Goal: Task Accomplishment & Management: Complete application form

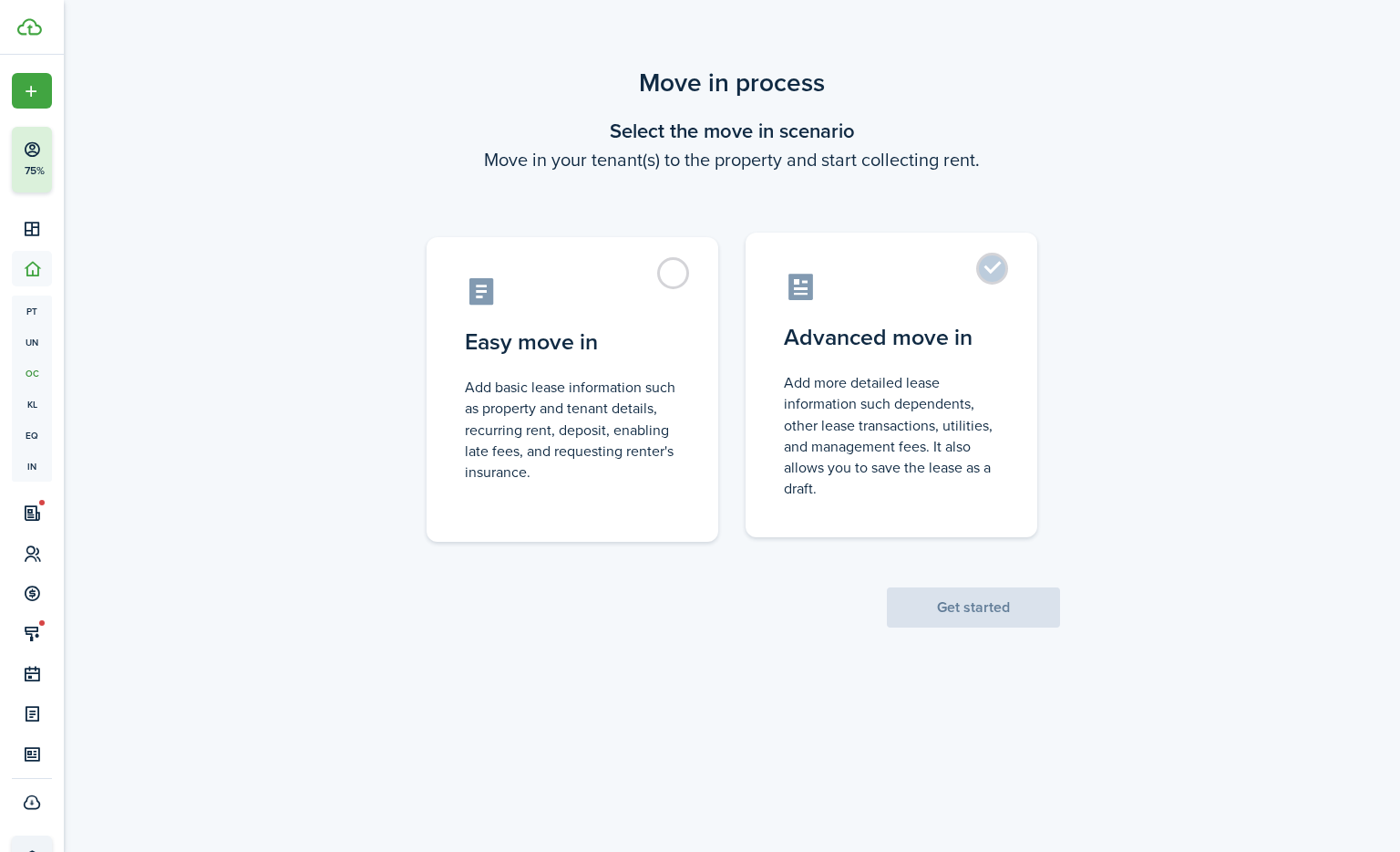
click at [945, 314] on label "Advanced move in Add more detailed lease information such dependents, other lea…" at bounding box center [892, 384] width 292 height 305
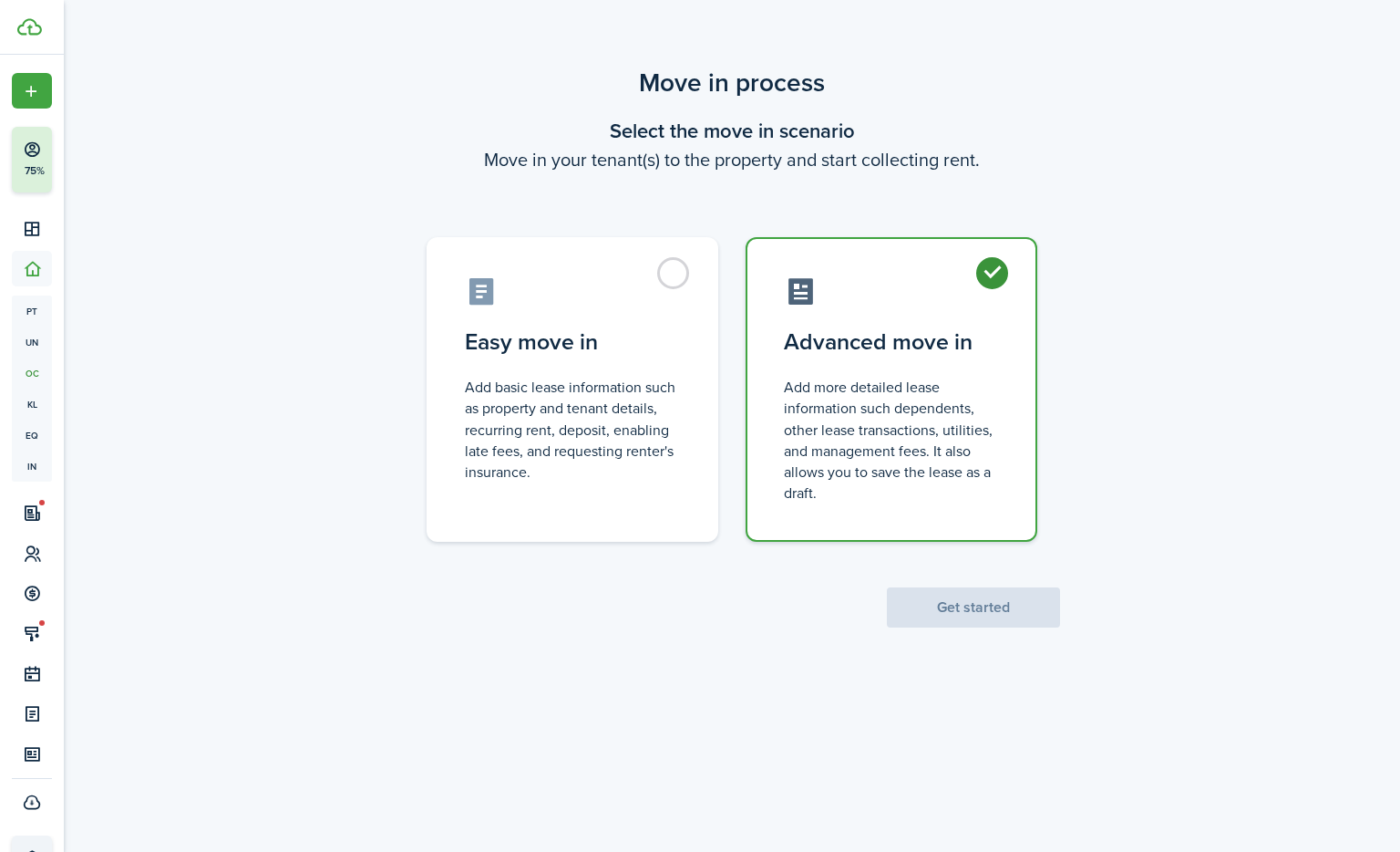
radio input "true"
click at [966, 623] on button "Get started" at bounding box center [973, 607] width 173 height 40
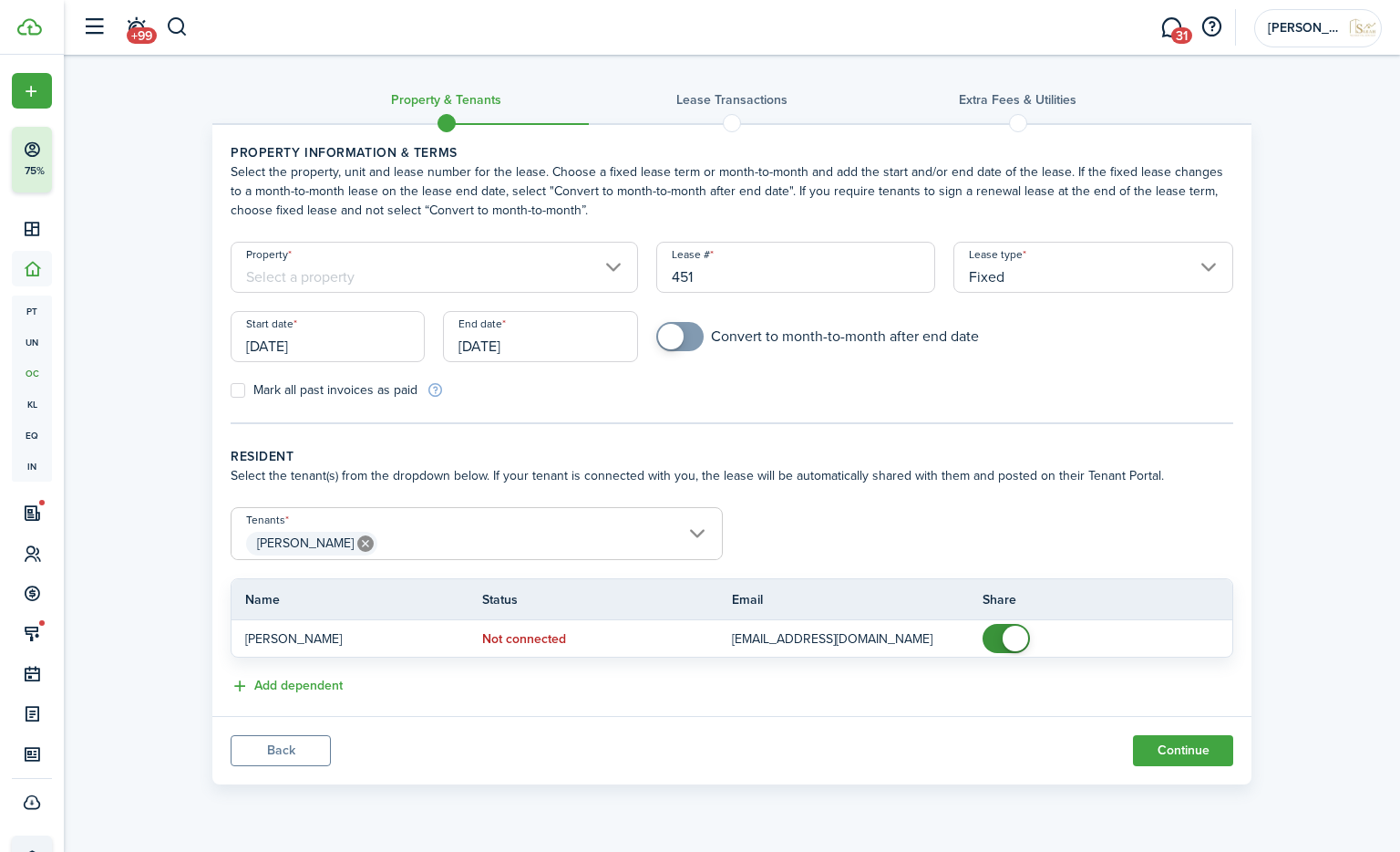
click at [466, 277] on input "Property" at bounding box center [435, 267] width 407 height 51
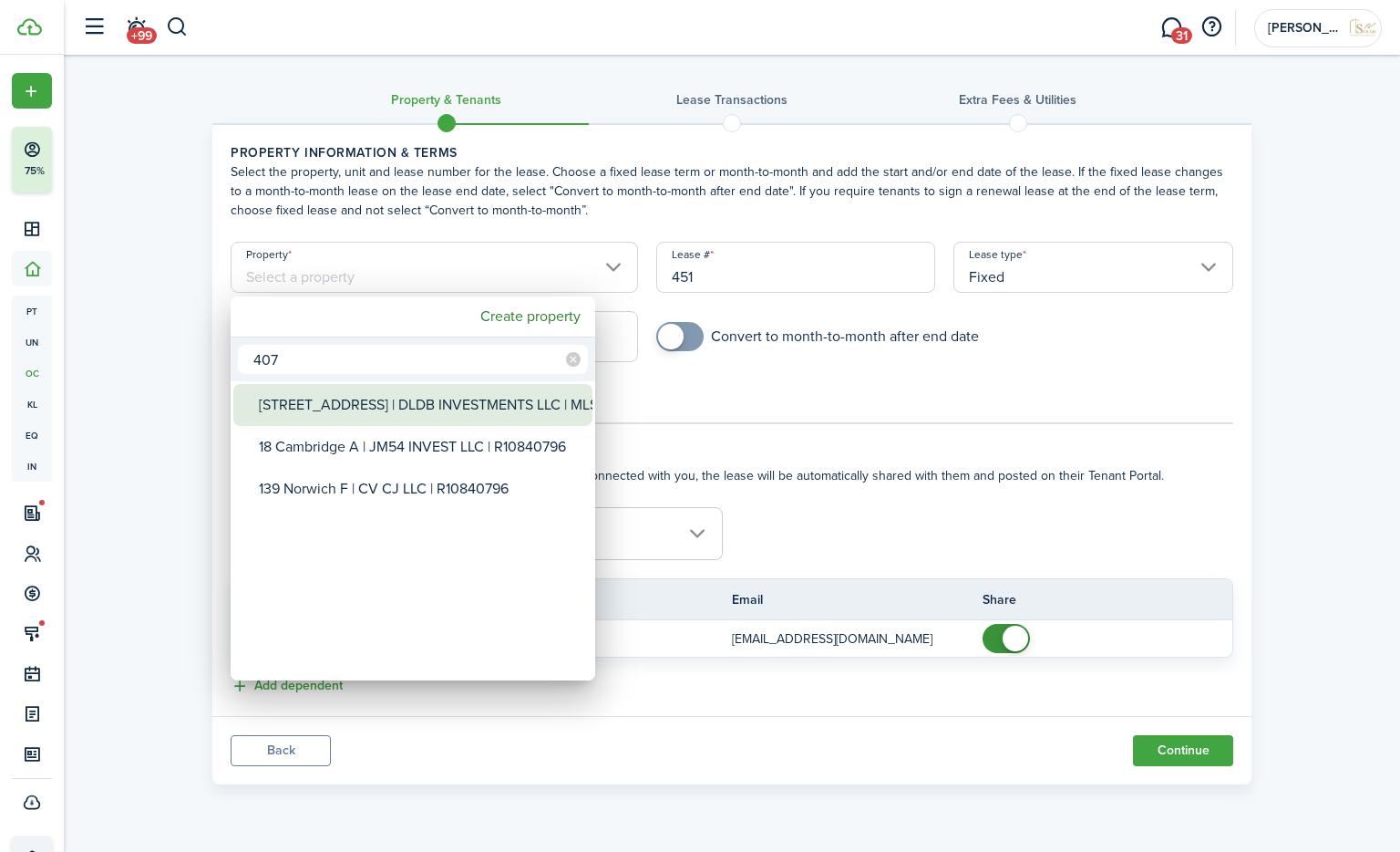
type input "407"
drag, startPoint x: 428, startPoint y: 396, endPoint x: 746, endPoint y: 320, distance: 327.0
click at [428, 397] on div "[STREET_ADDRESS] | DLDB INVESTMENTS LLC | MLS A10845546" at bounding box center [420, 404] width 323 height 42
type input "[STREET_ADDRESS] | DLDB INVESTMENTS LLC | MLS A10845546"
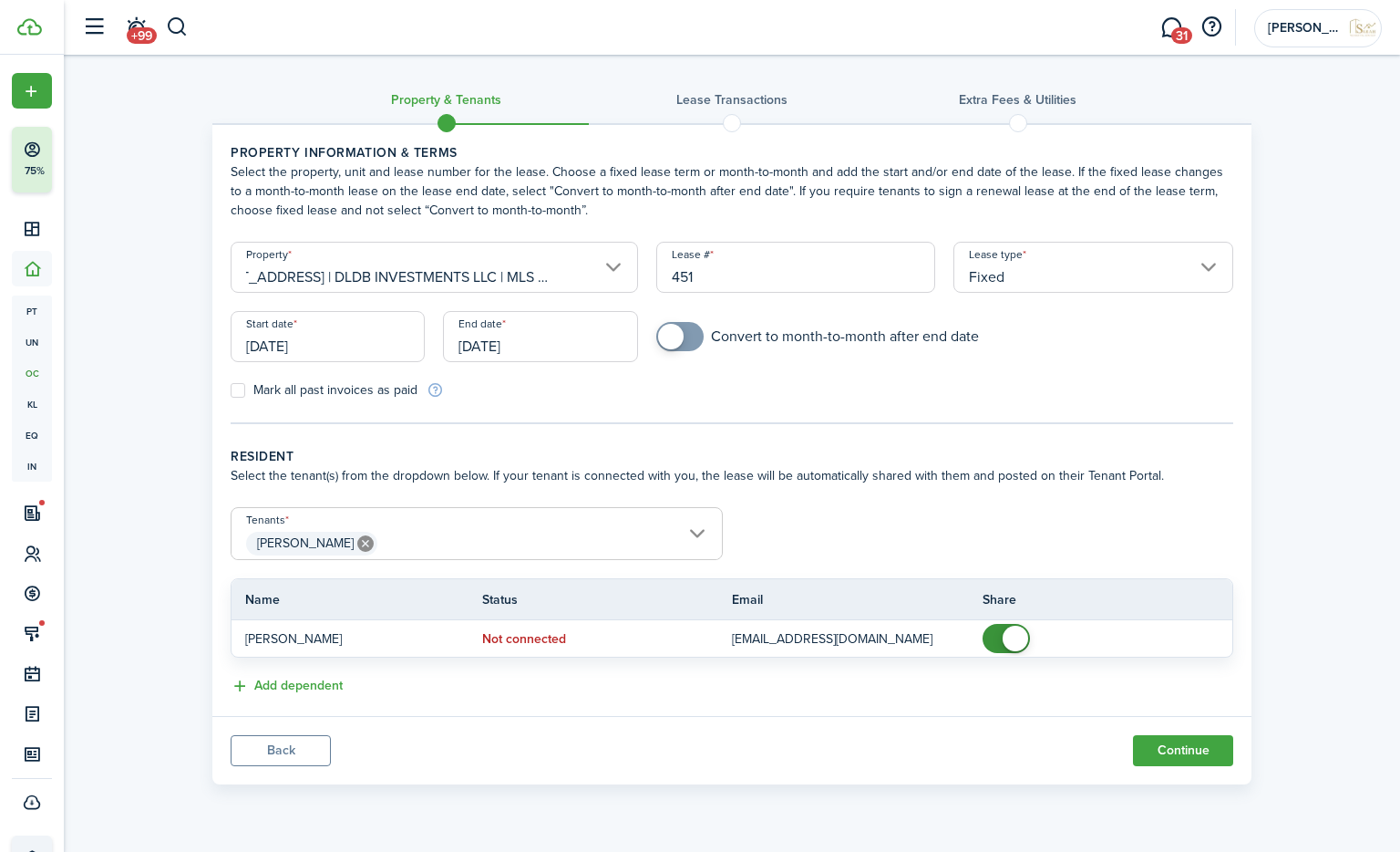
click at [351, 352] on input "[DATE]" at bounding box center [328, 336] width 194 height 51
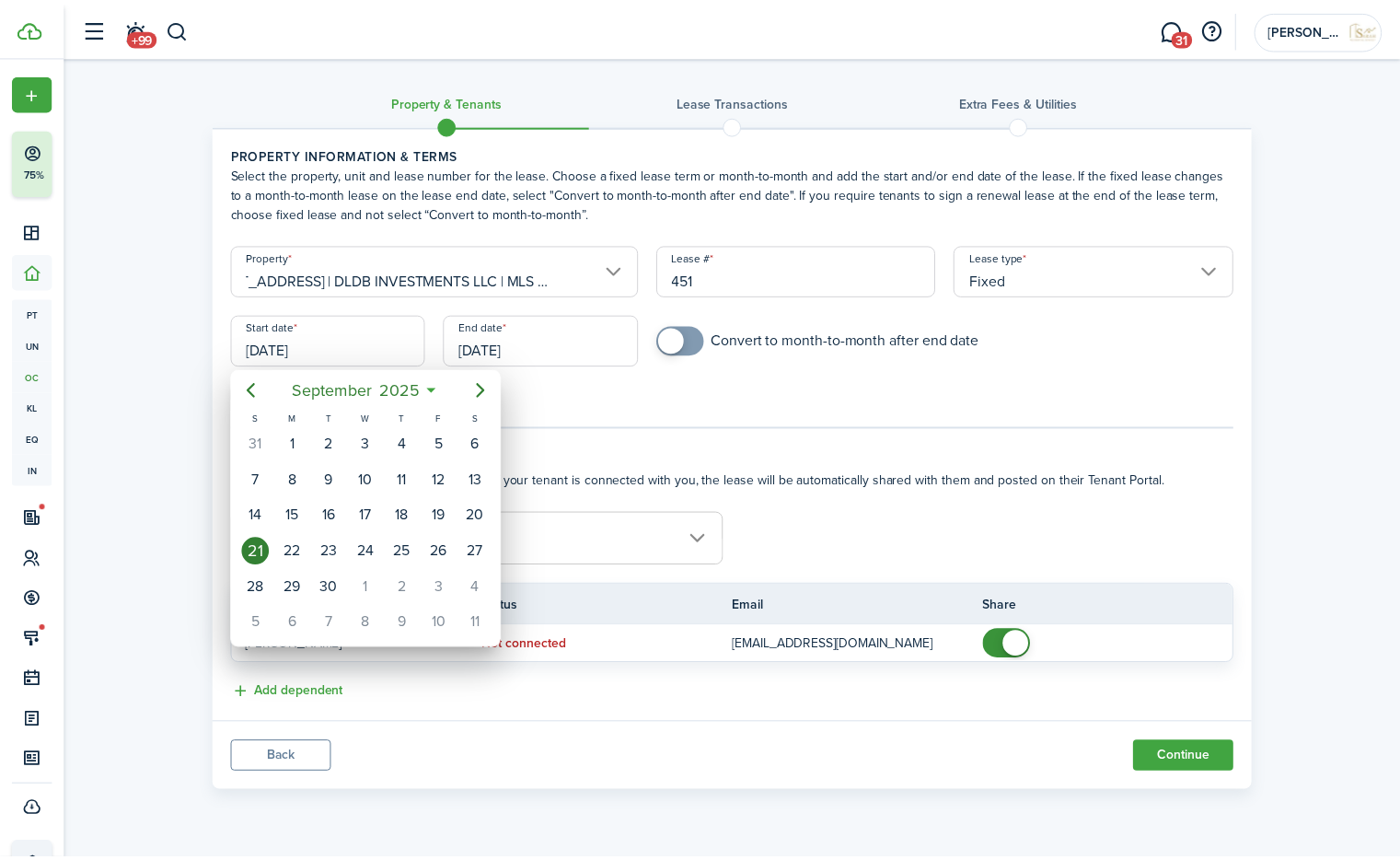
scroll to position [0, 0]
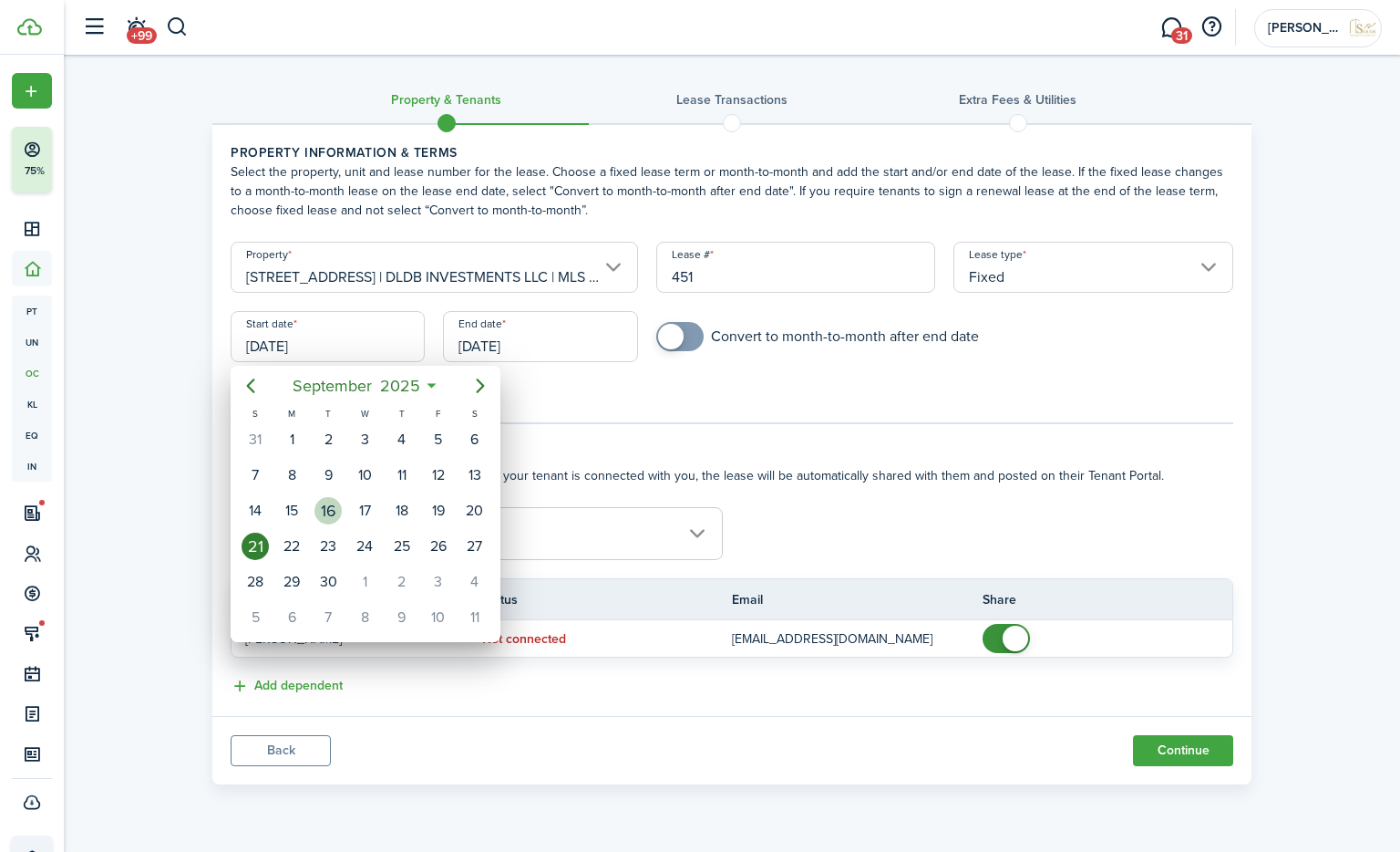
click at [326, 511] on div "16" at bounding box center [328, 510] width 27 height 27
type input "[DATE]"
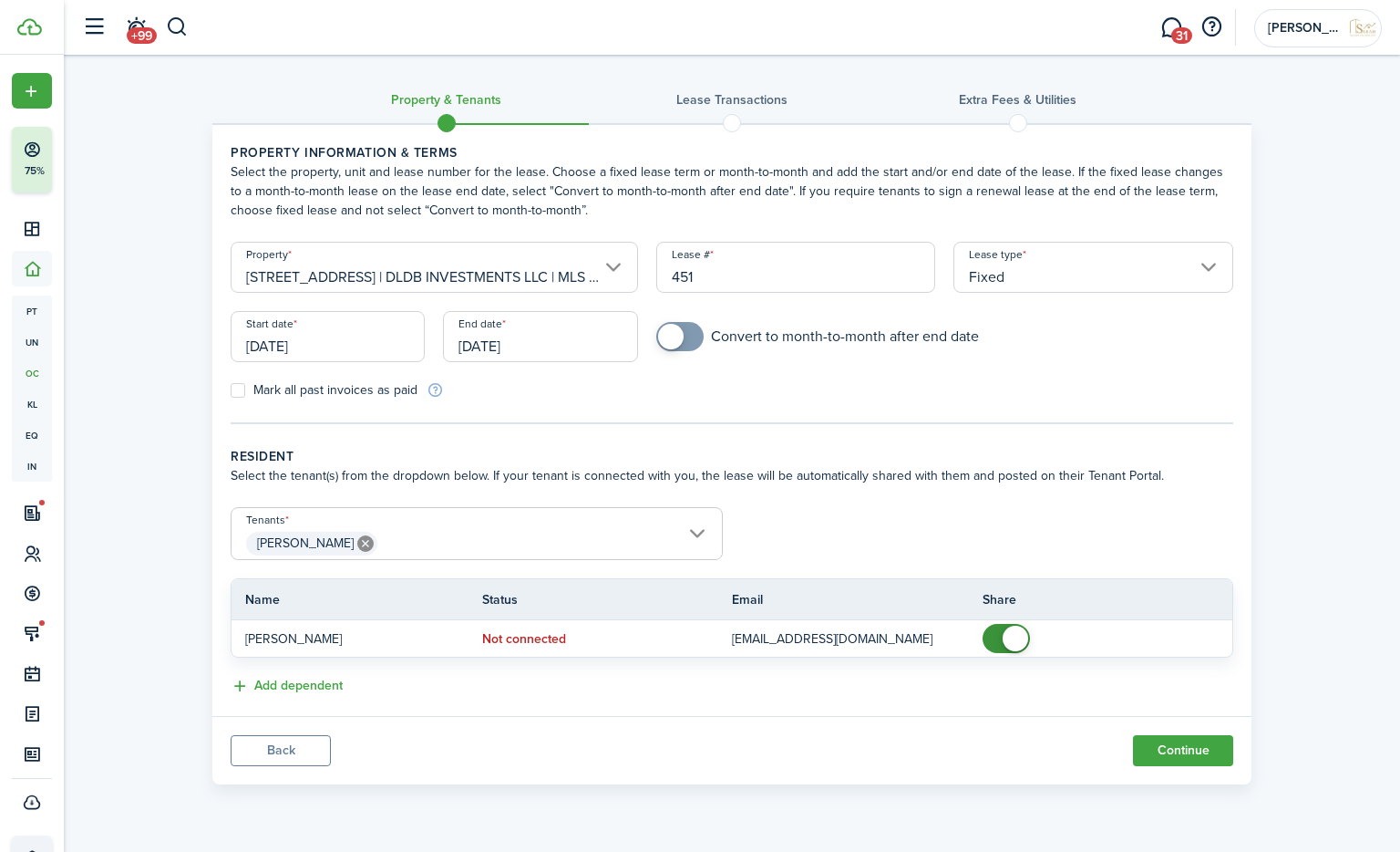
click at [490, 351] on input "[DATE]" at bounding box center [539, 336] width 194 height 51
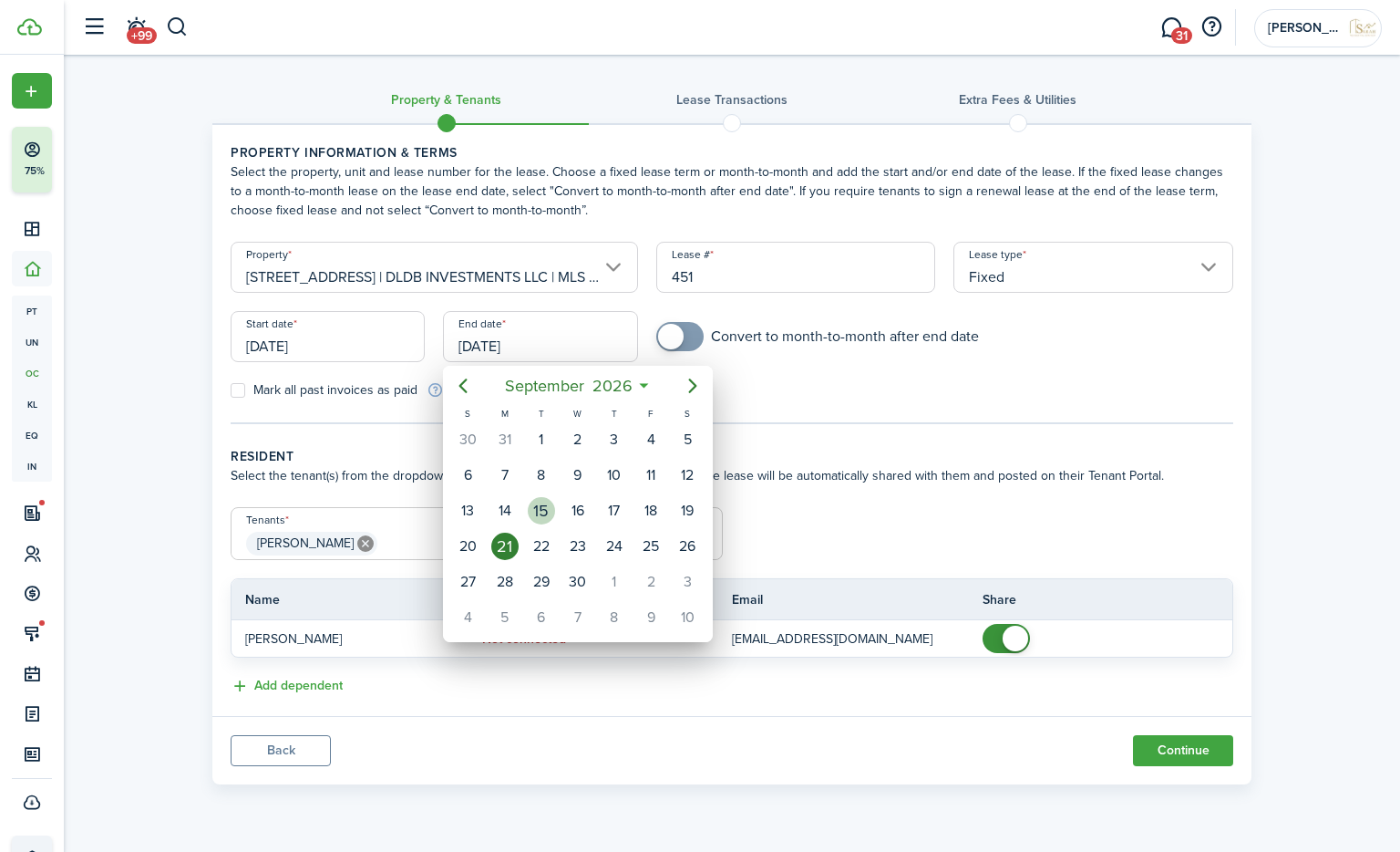
drag, startPoint x: 537, startPoint y: 505, endPoint x: 666, endPoint y: 385, distance: 176.2
click at [537, 506] on div "15" at bounding box center [541, 510] width 27 height 27
type input "[DATE]"
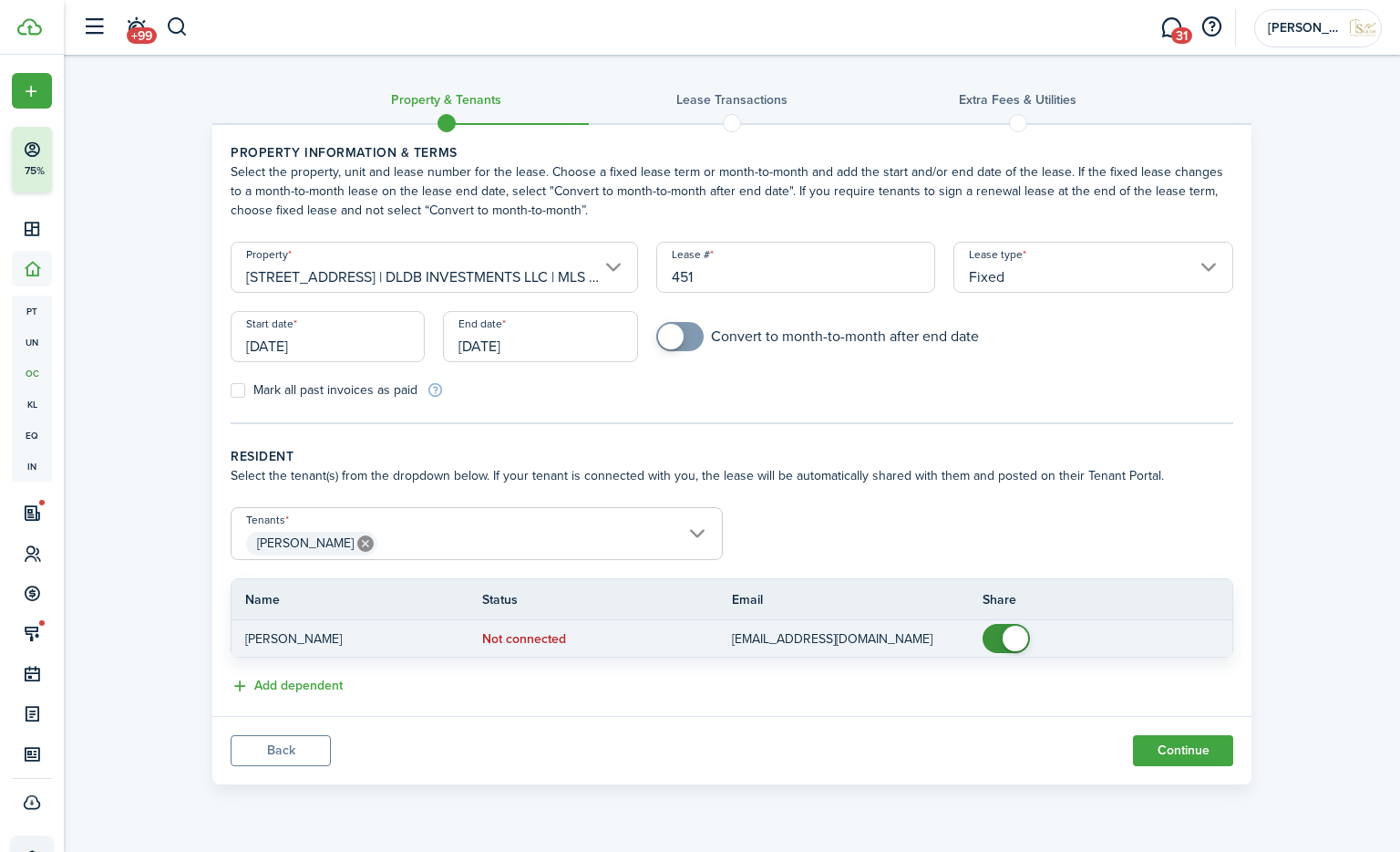
checkbox input "false"
click at [1012, 634] on span at bounding box center [1015, 639] width 25 height 25
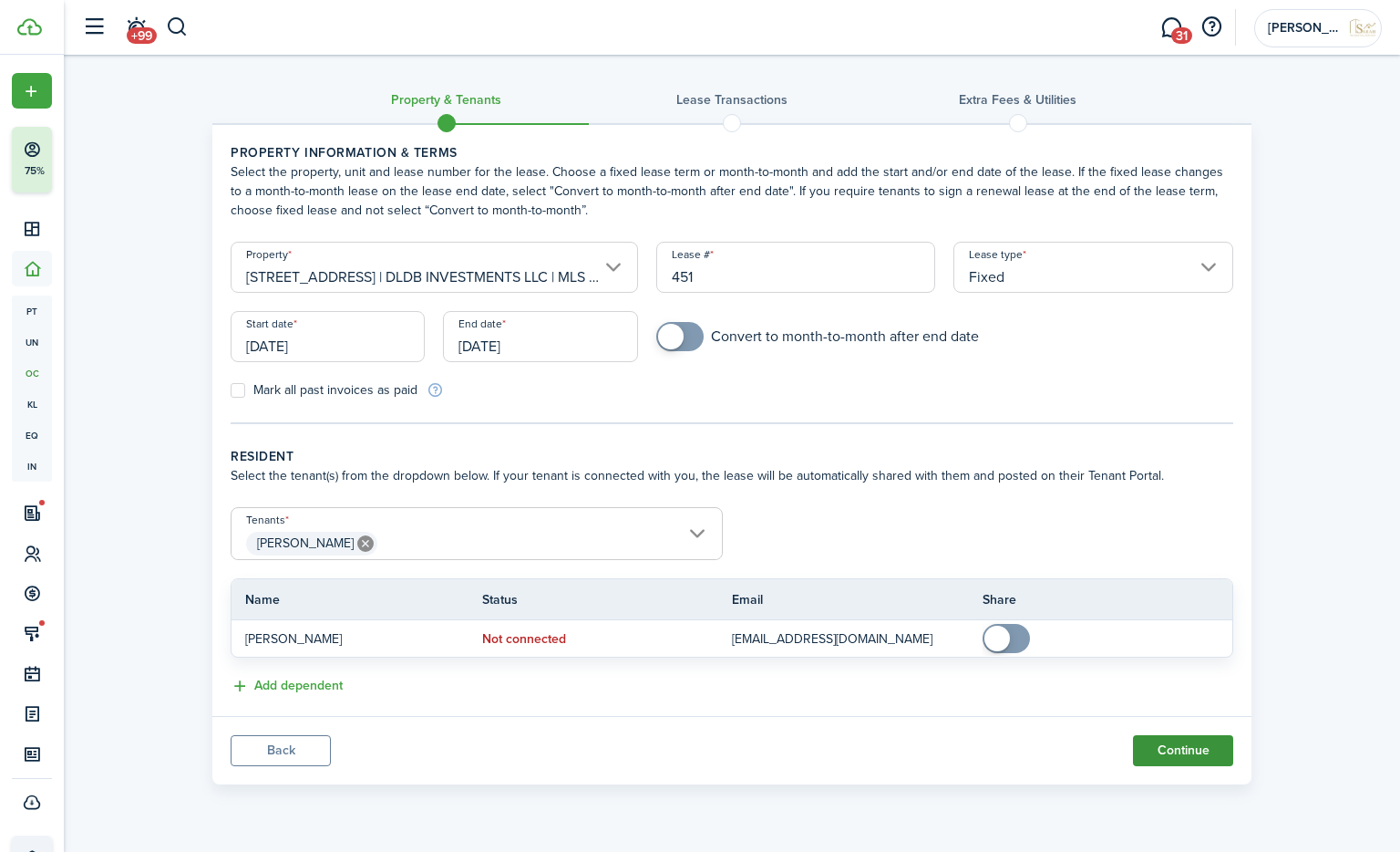
click at [1180, 748] on button "Continue" at bounding box center [1183, 750] width 100 height 31
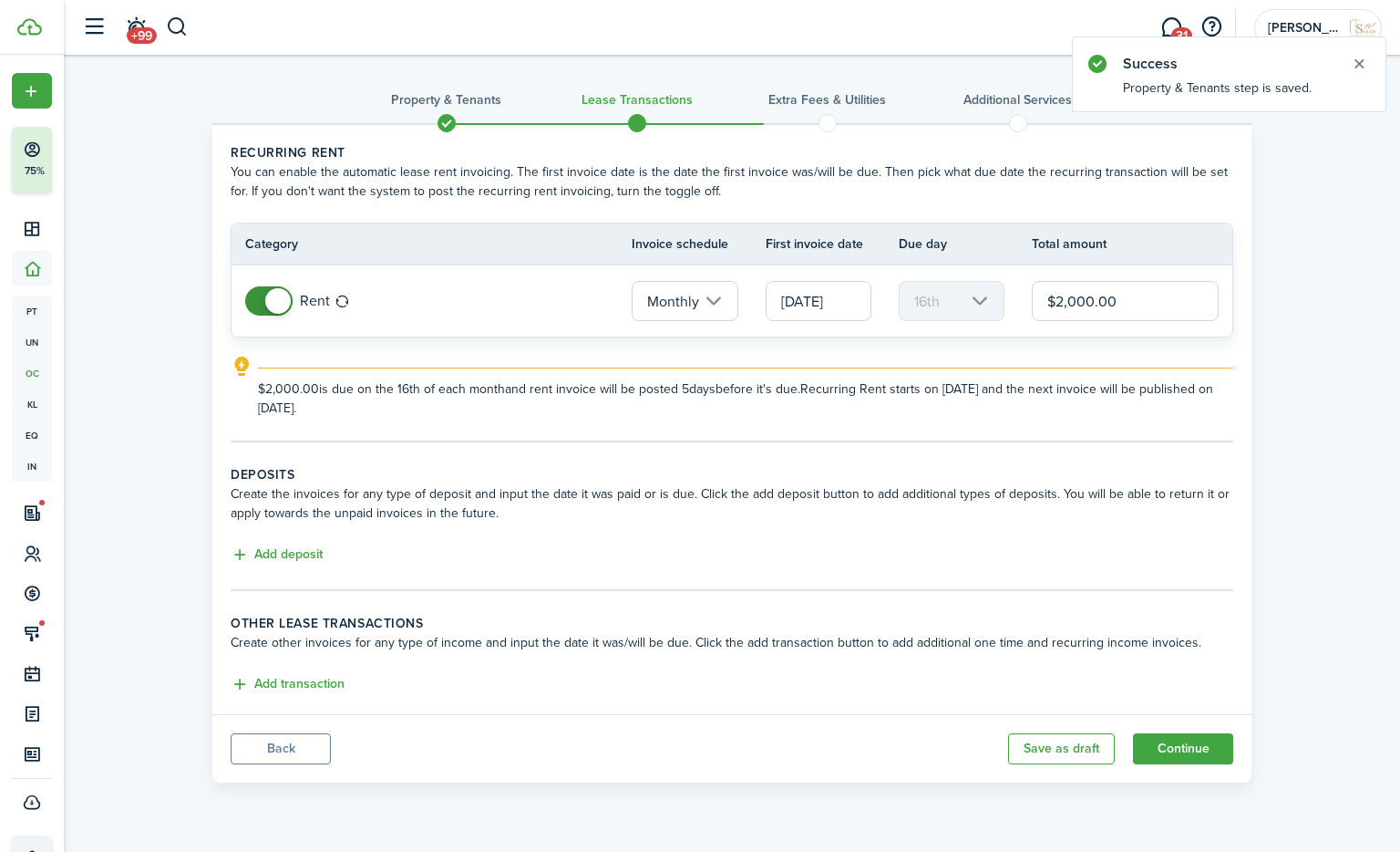
click at [1103, 303] on input "$2,000.00" at bounding box center [1125, 301] width 187 height 40
type input "$2,025.00"
click at [298, 554] on button "Add deposit" at bounding box center [277, 554] width 92 height 21
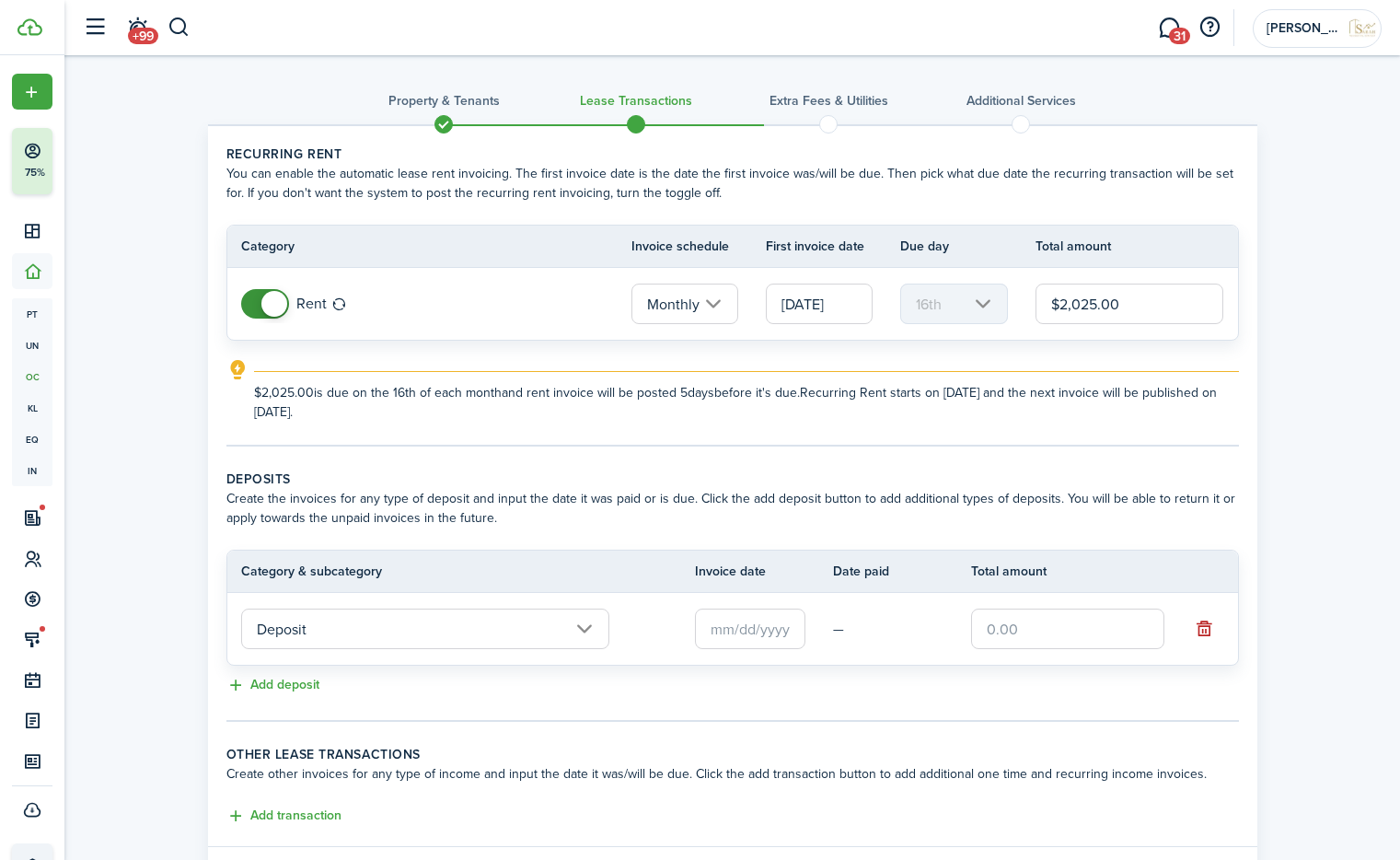
click at [716, 627] on input "text" at bounding box center [750, 628] width 111 height 41
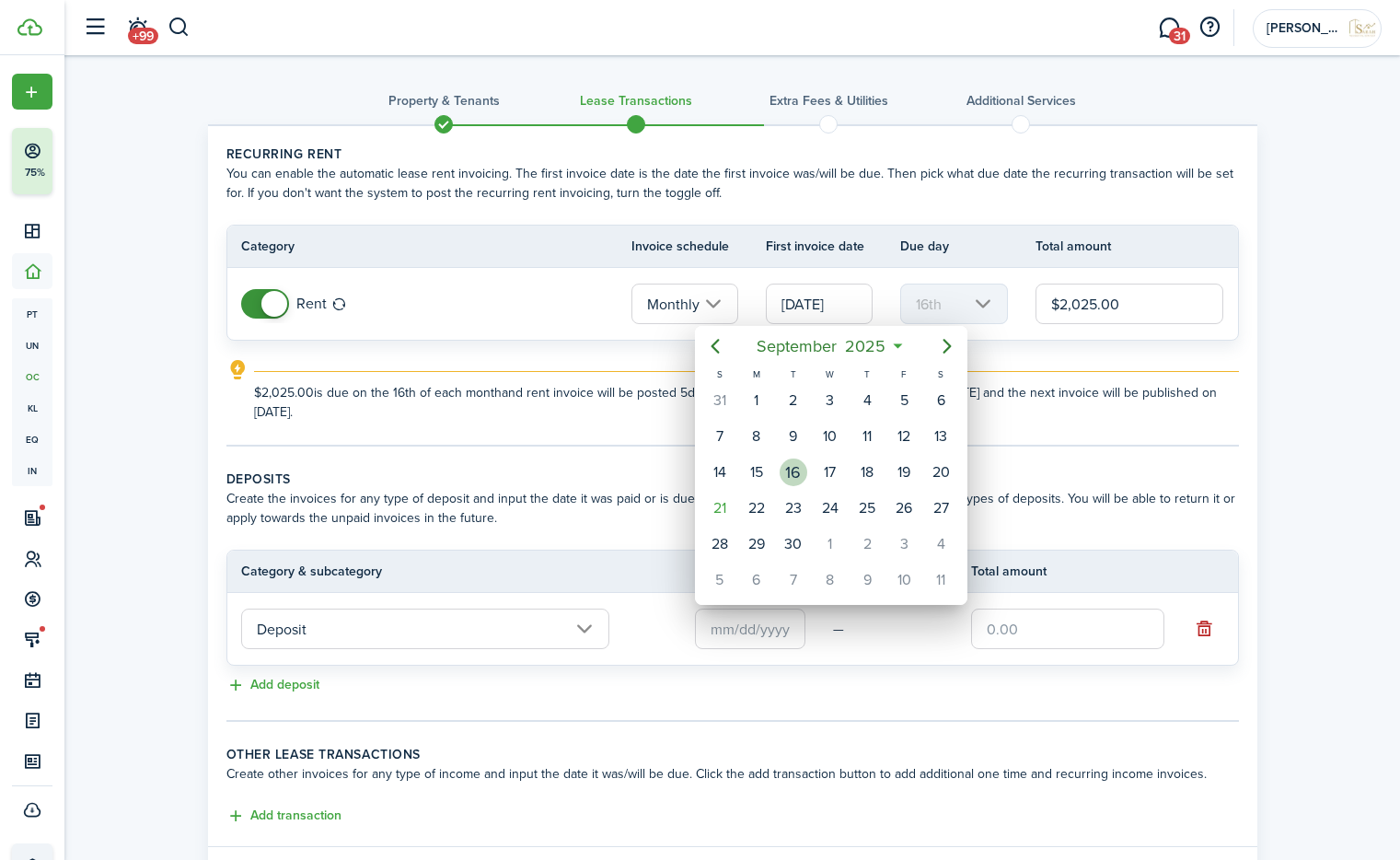
click at [782, 473] on div "16" at bounding box center [794, 473] width 28 height 28
type input "[DATE]"
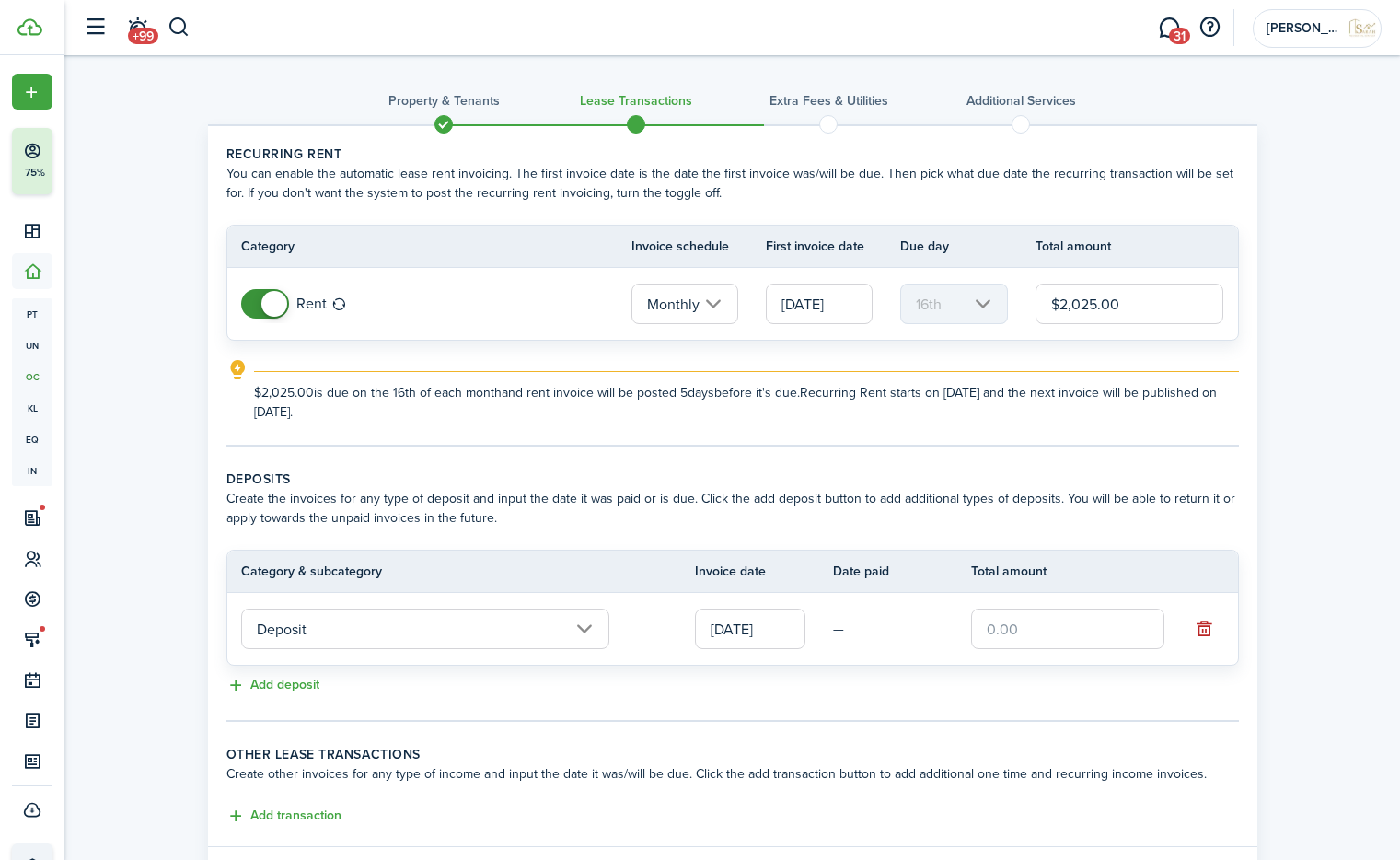
click at [1031, 639] on input "text" at bounding box center [1068, 628] width 194 height 41
click at [388, 622] on input "Deposit" at bounding box center [425, 628] width 368 height 41
type input "$2,025.00"
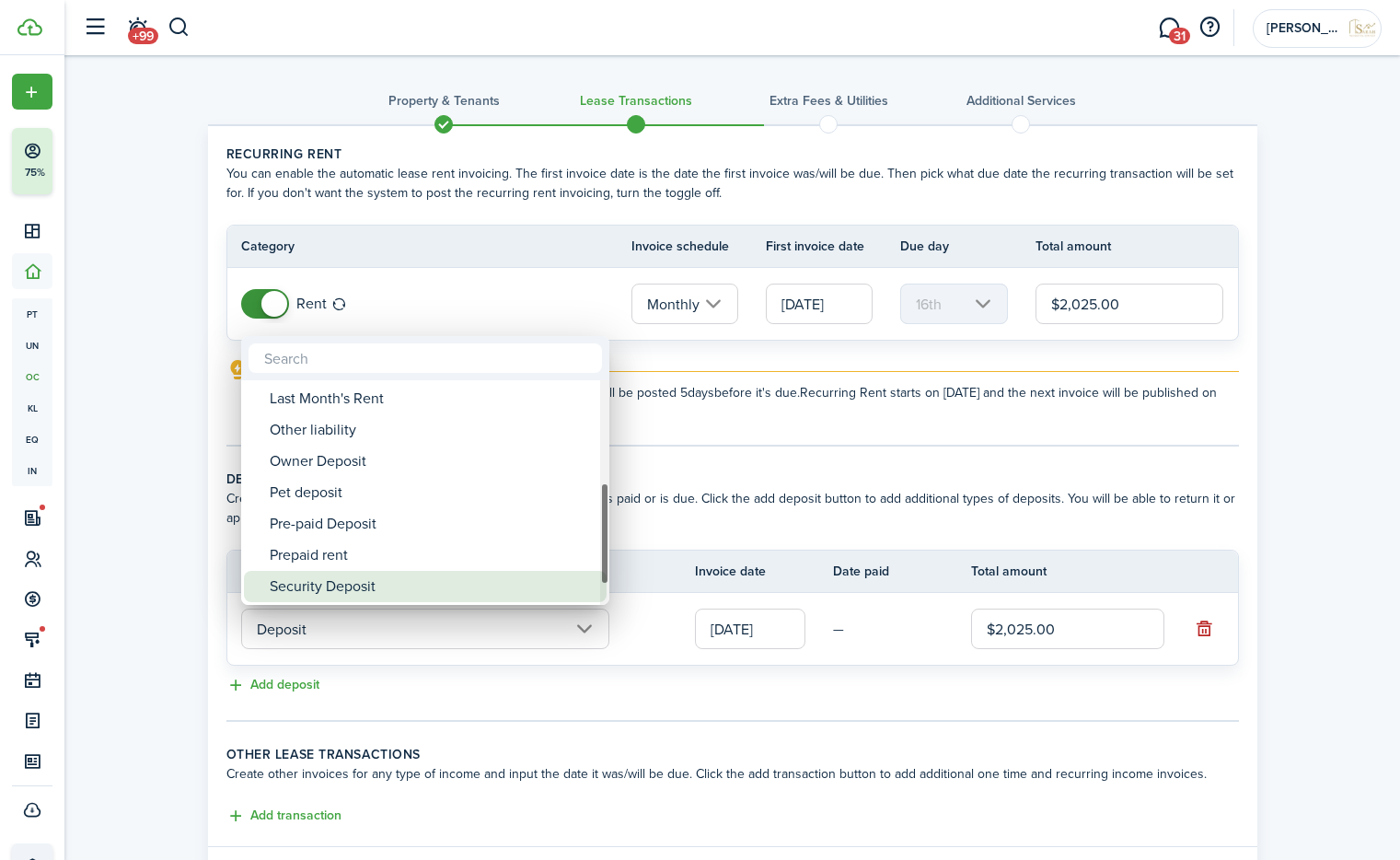
drag, startPoint x: 370, startPoint y: 590, endPoint x: 463, endPoint y: 593, distance: 93.0
click at [370, 591] on div "Security Deposit" at bounding box center [433, 586] width 326 height 32
type input "Deposit / Security Deposit"
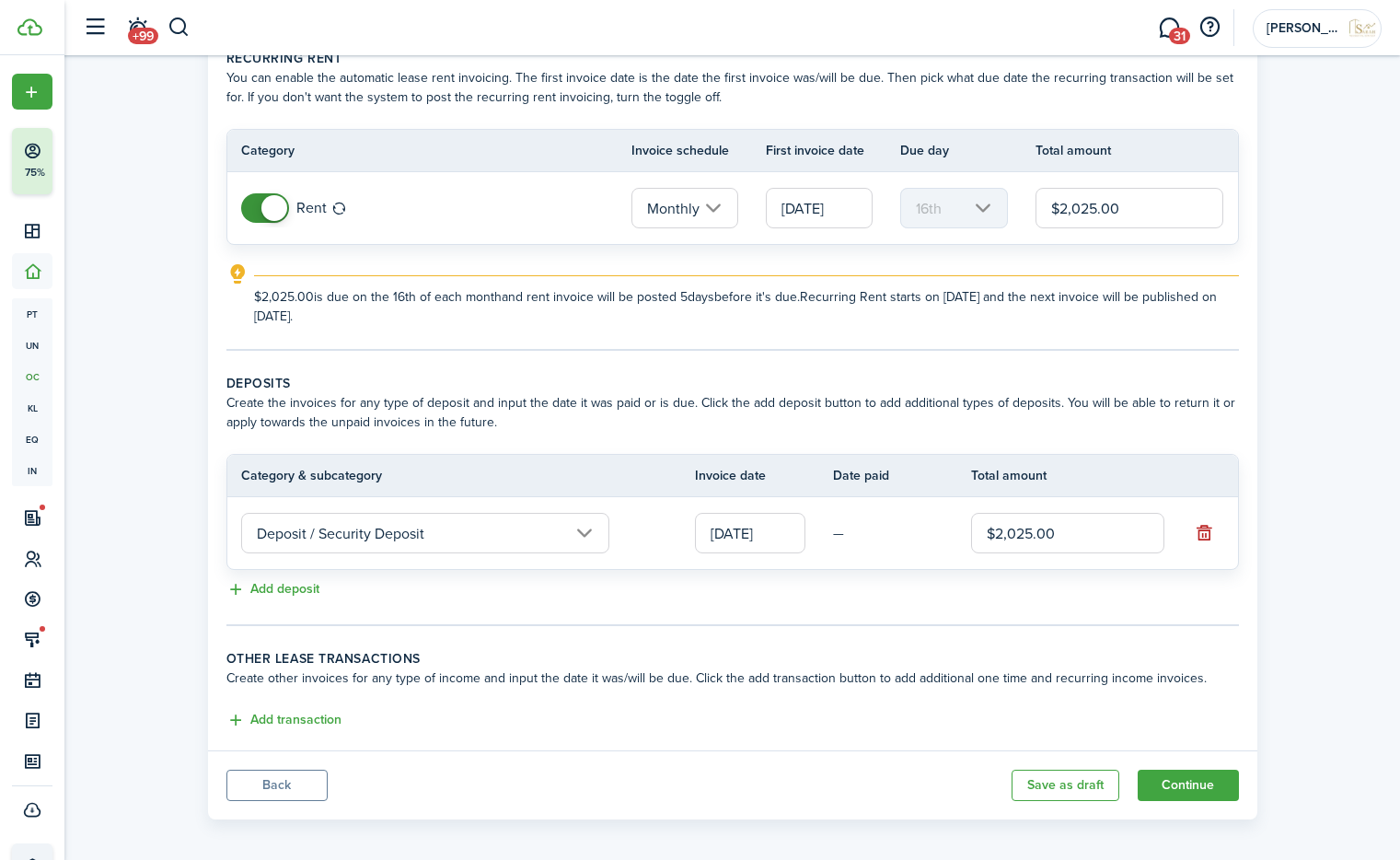
scroll to position [106, 0]
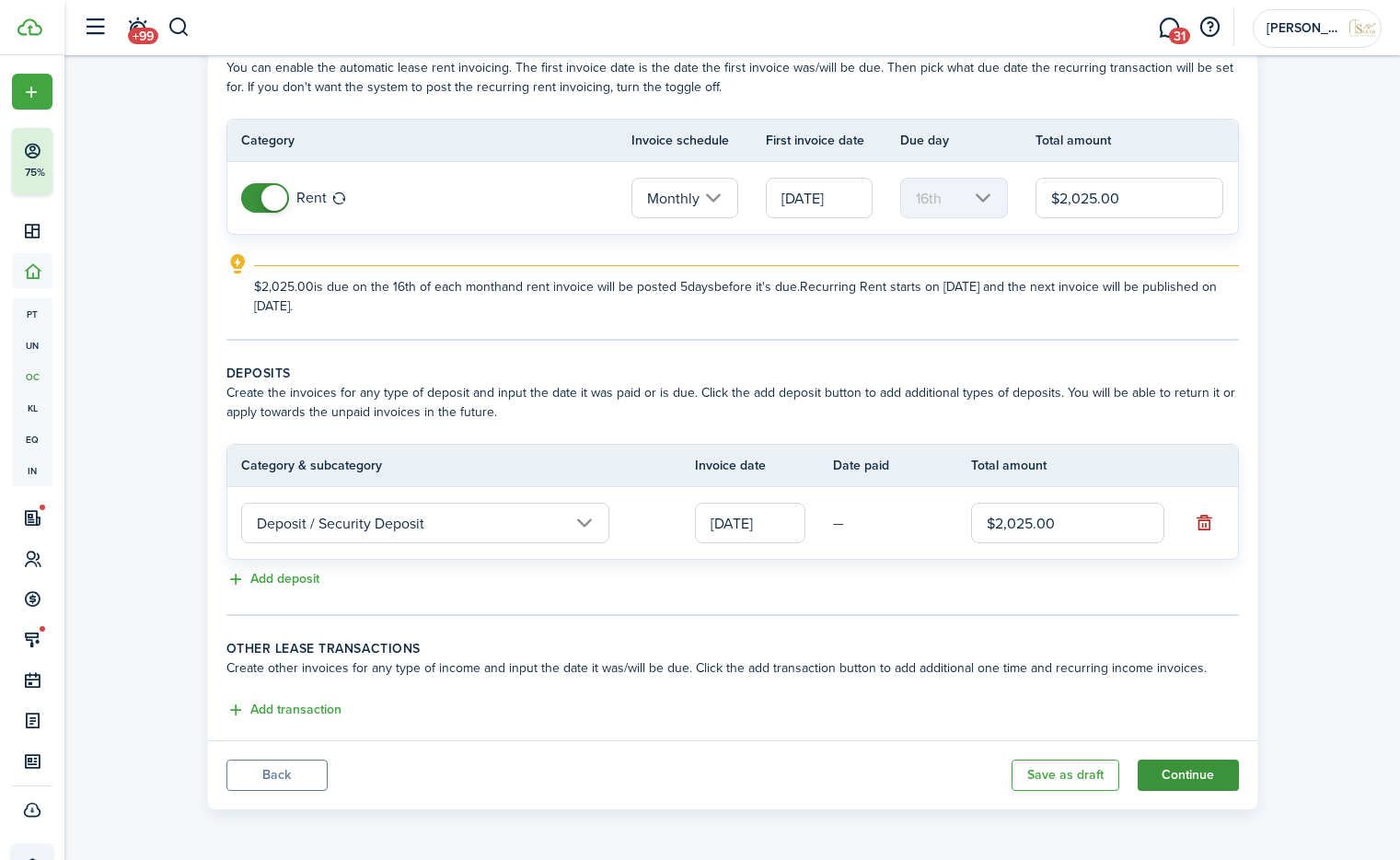
click at [1177, 773] on button "Continue" at bounding box center [1188, 775] width 101 height 32
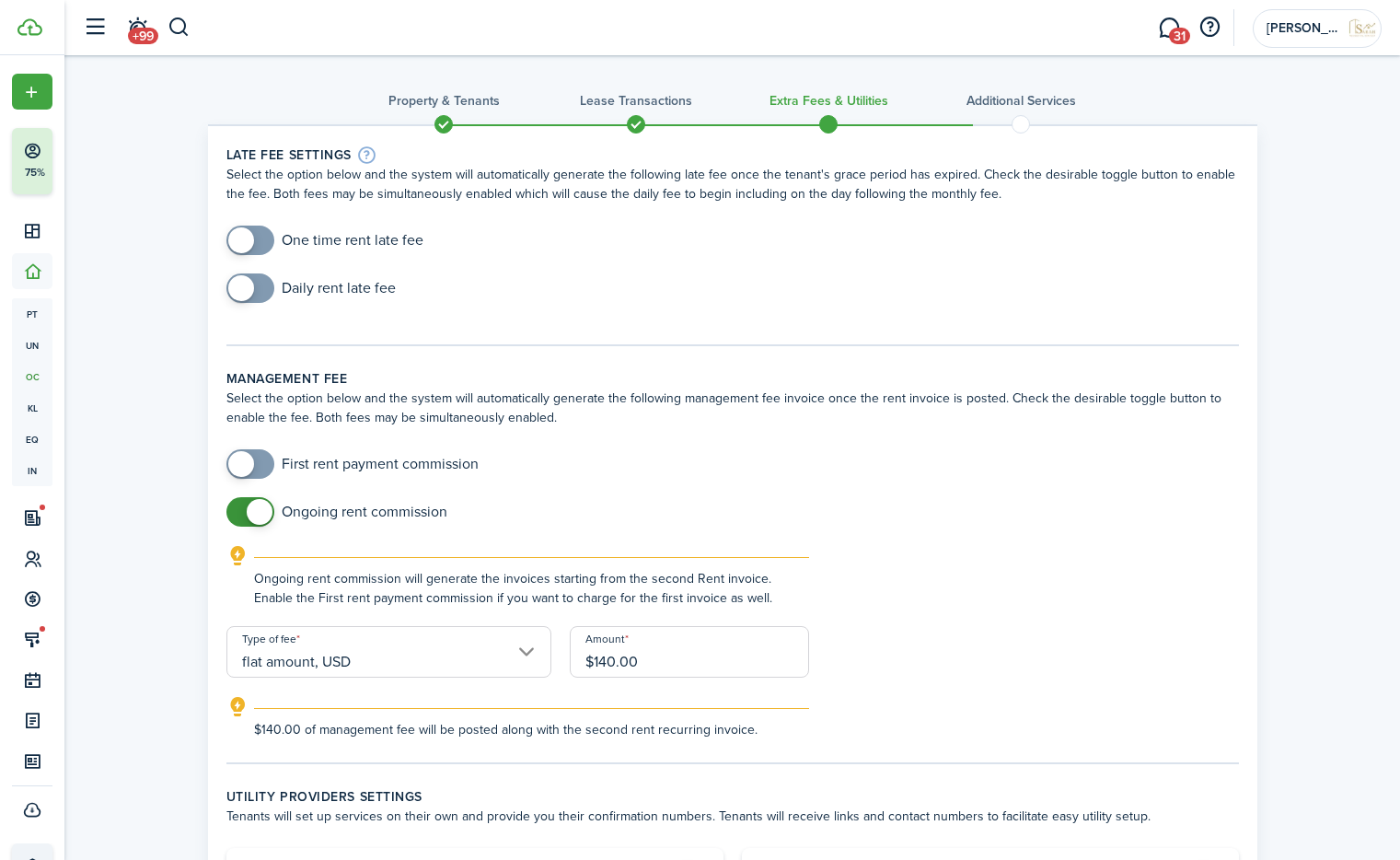
drag, startPoint x: 683, startPoint y: 670, endPoint x: 391, endPoint y: 638, distance: 293.7
click at [391, 638] on form "First rent payment commission Ongoing rent commission Ongoing rent commission w…" at bounding box center [733, 593] width 1031 height 290
type input "$141.75"
click at [1134, 620] on div "Ongoing rent commission will generate the invoices starting from the second Ren…" at bounding box center [732, 585] width 1049 height 81
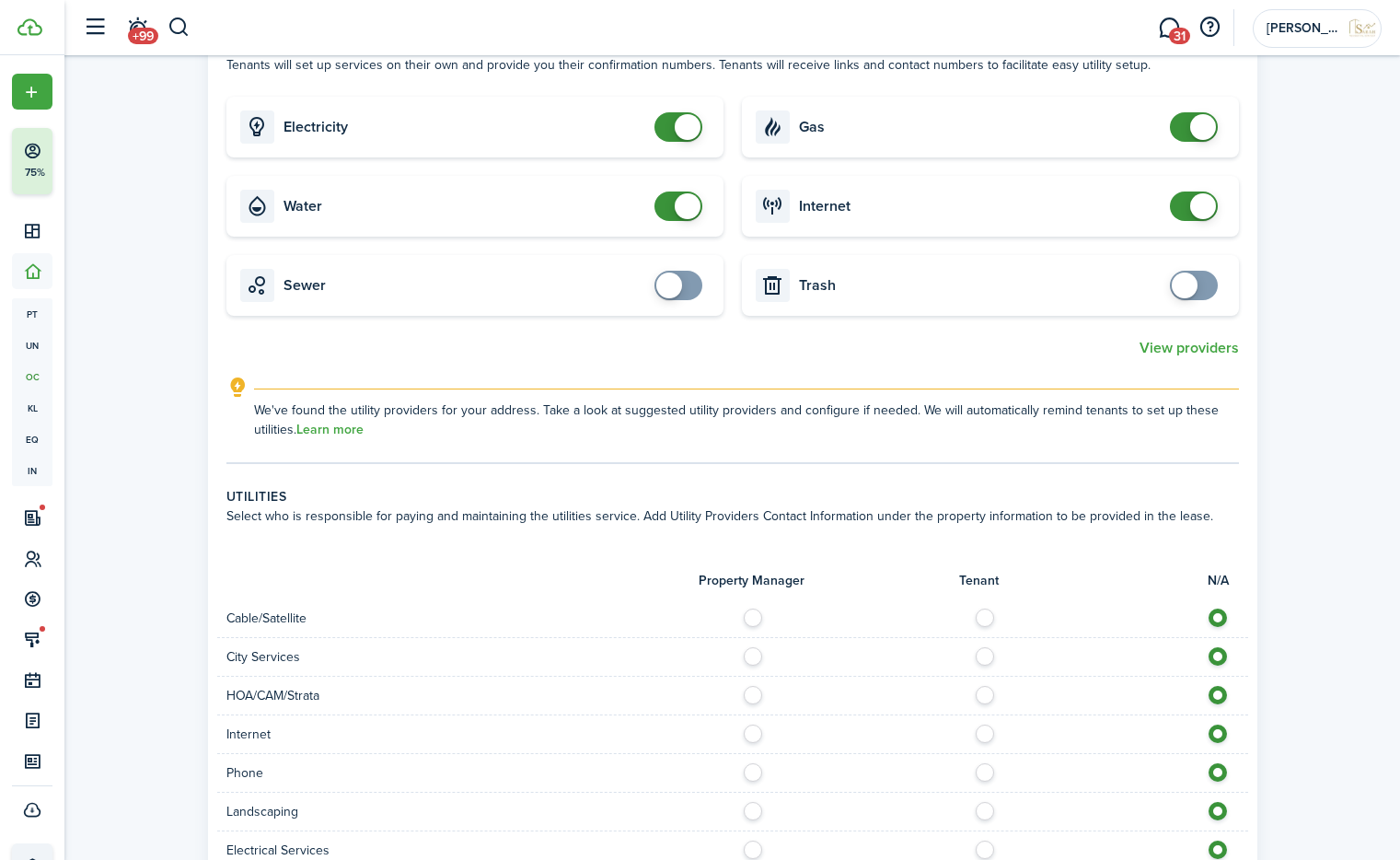
scroll to position [1233, 0]
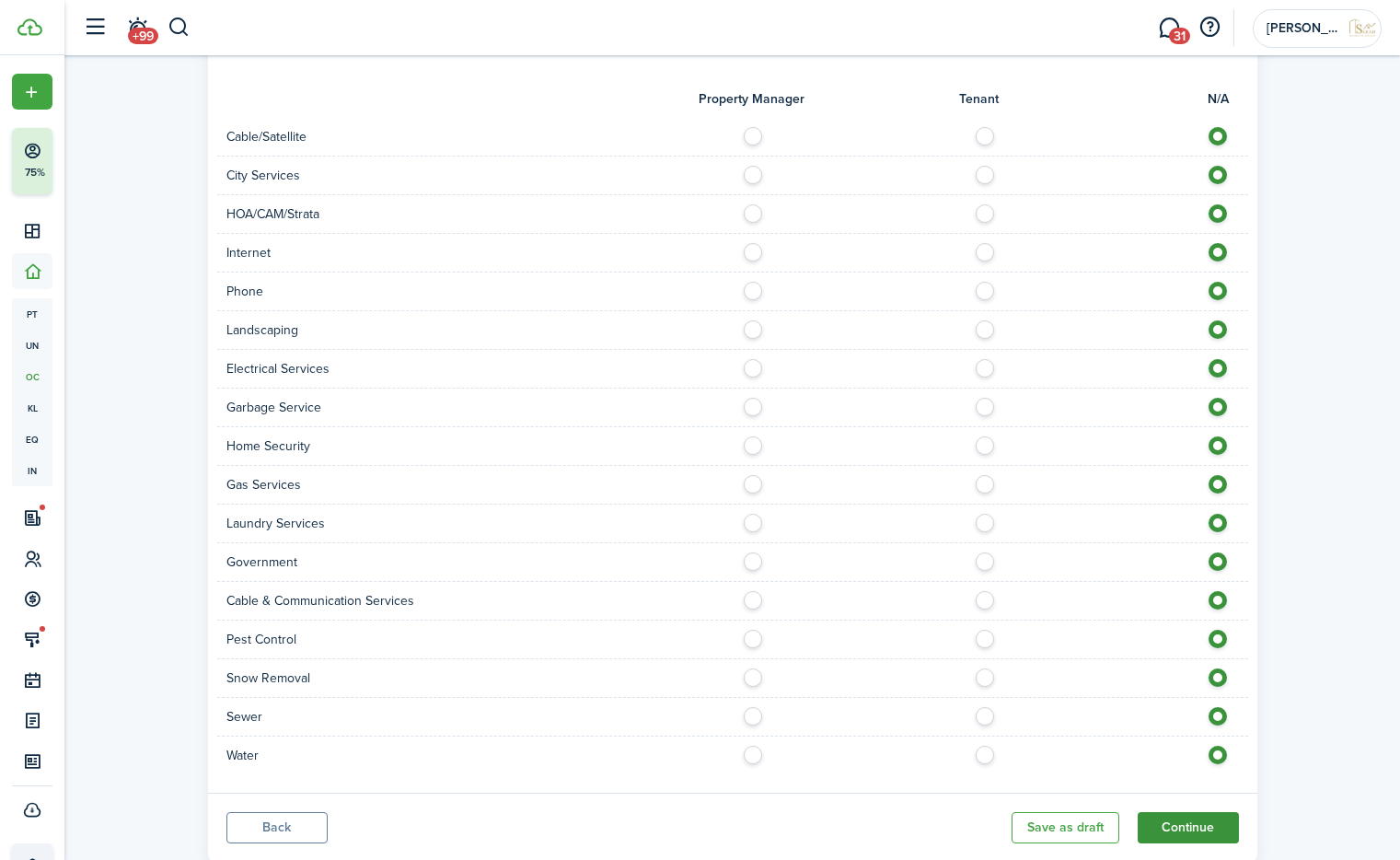
click at [1207, 828] on button "Continue" at bounding box center [1188, 827] width 101 height 32
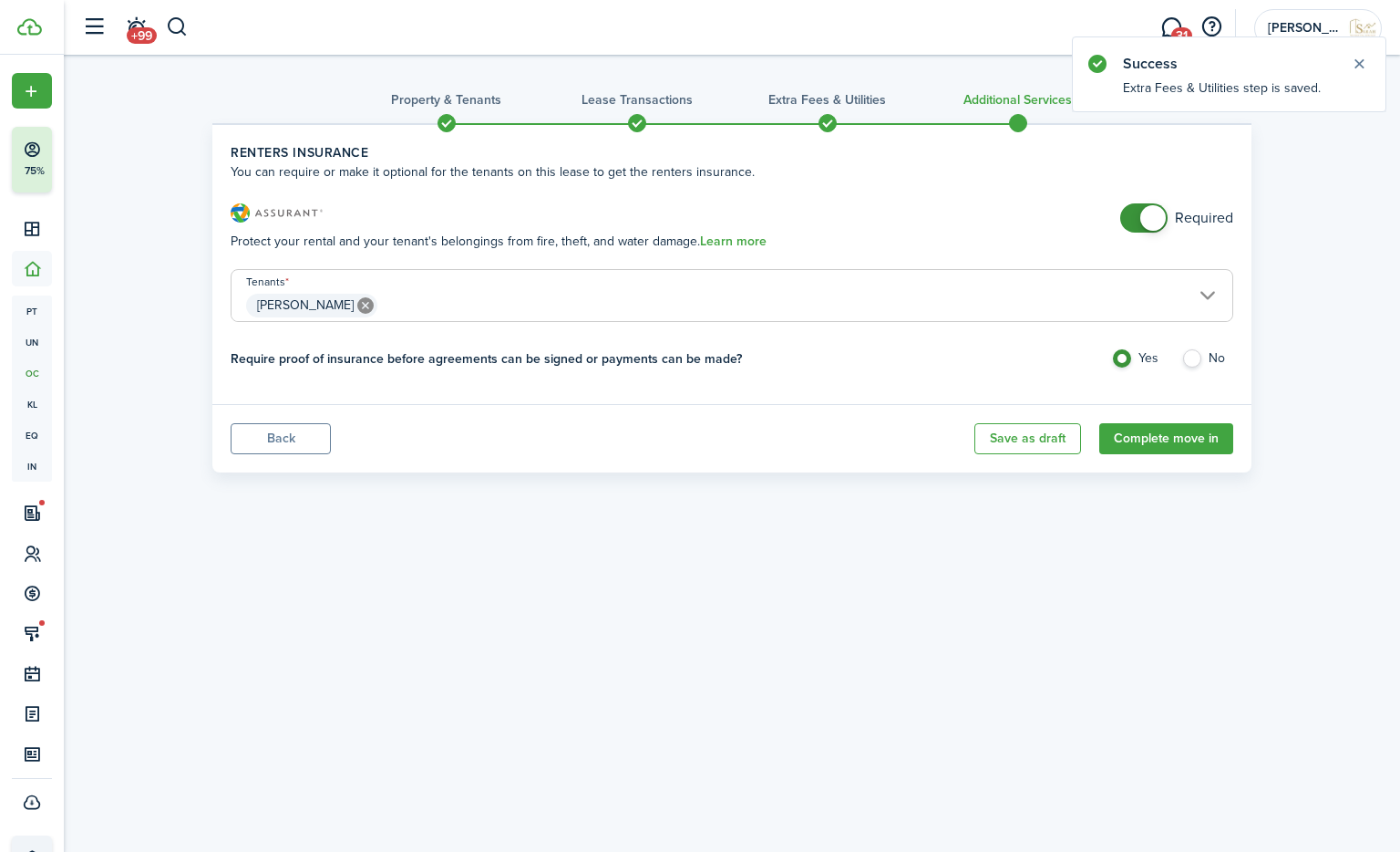
checkbox input "false"
click at [1143, 221] on span at bounding box center [1153, 217] width 25 height 25
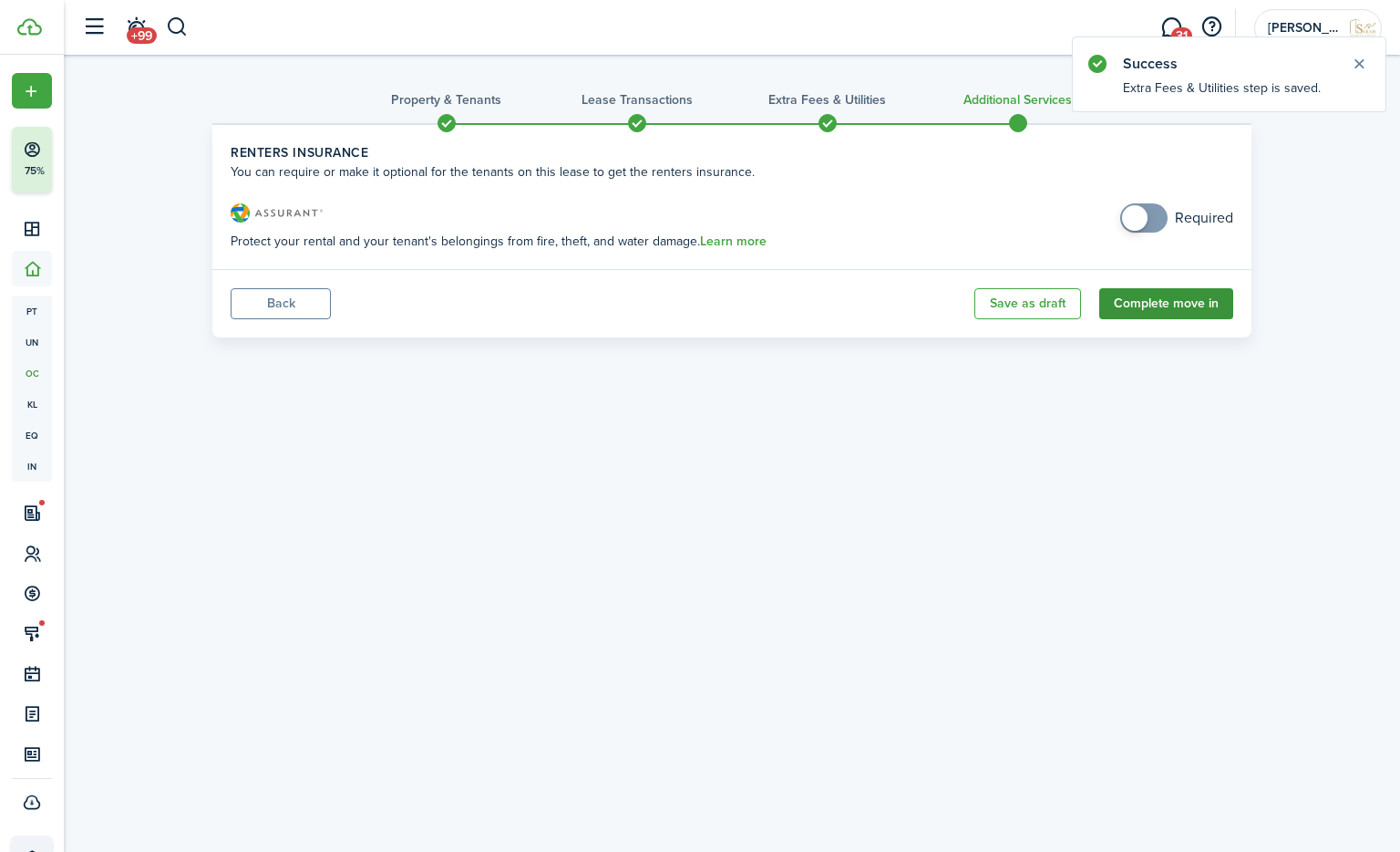
click at [1167, 298] on button "Complete move in" at bounding box center [1166, 304] width 134 height 31
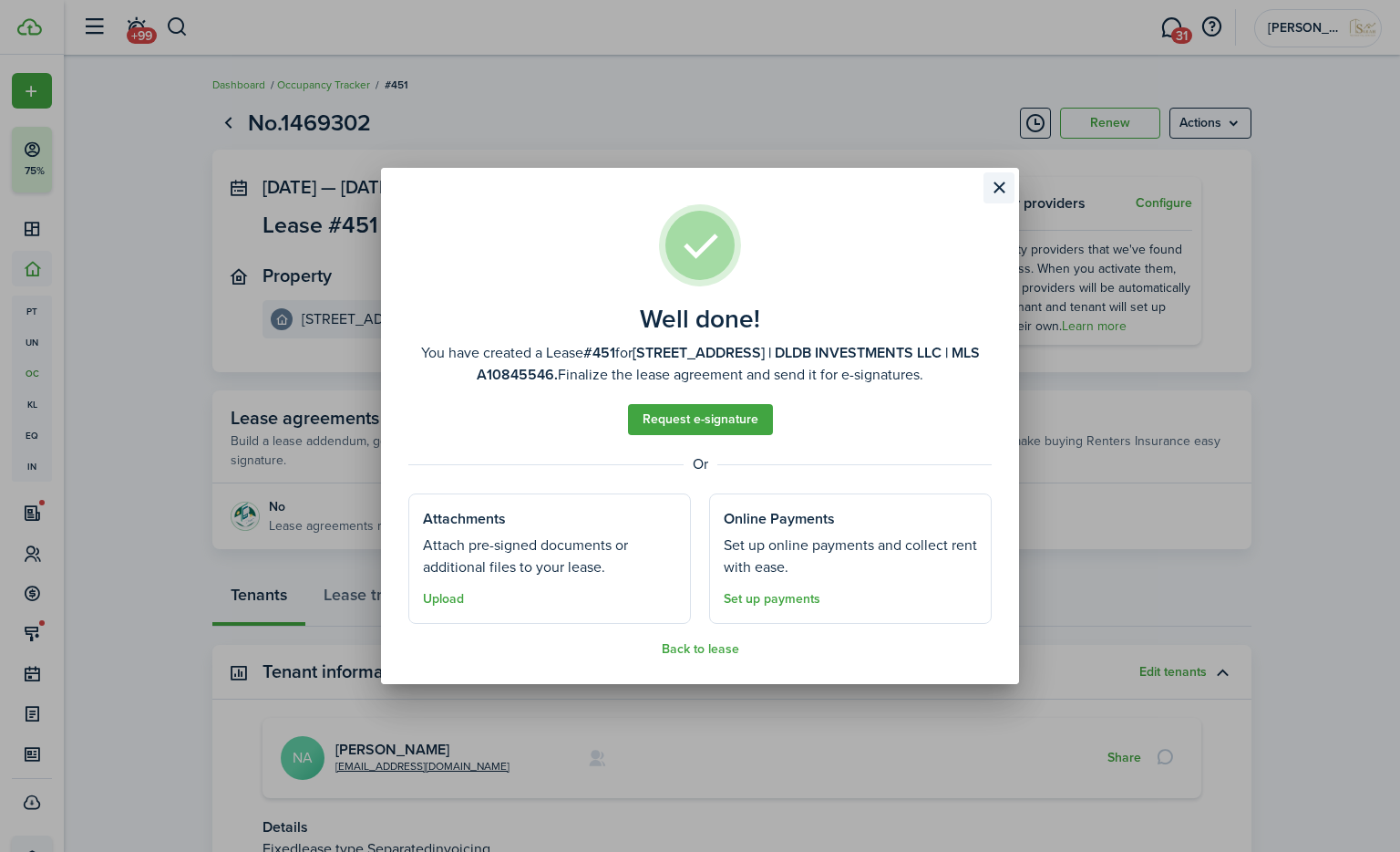
click at [1002, 185] on button "Close modal" at bounding box center [1000, 188] width 31 height 31
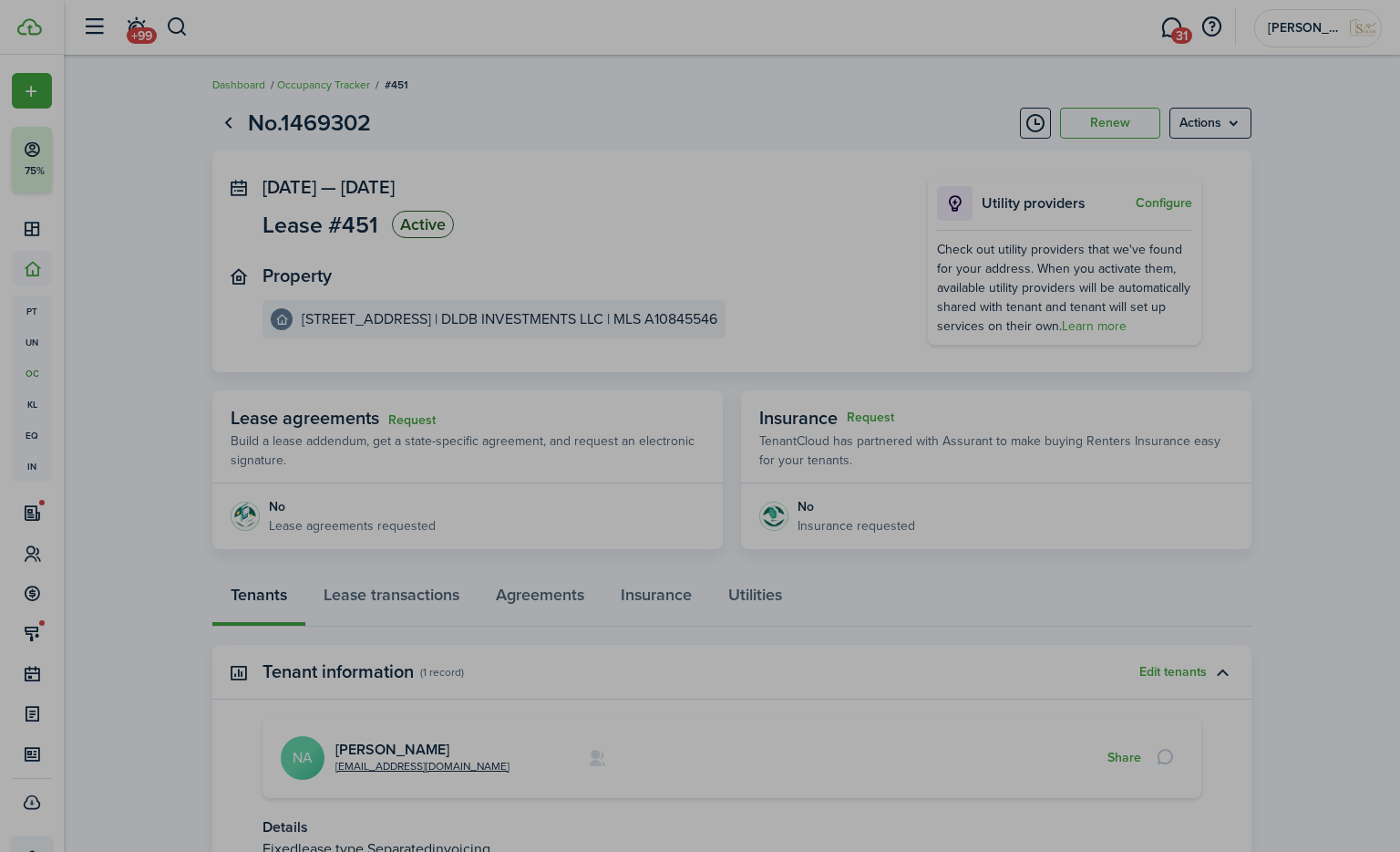
click at [1002, 185] on section "Well done! You have created a Lease #451 for [STREET_ADDRESS] | DLDB INVESTMENT…" at bounding box center [700, 116] width 638 height 516
